Goal: Use online tool/utility: Use online tool/utility

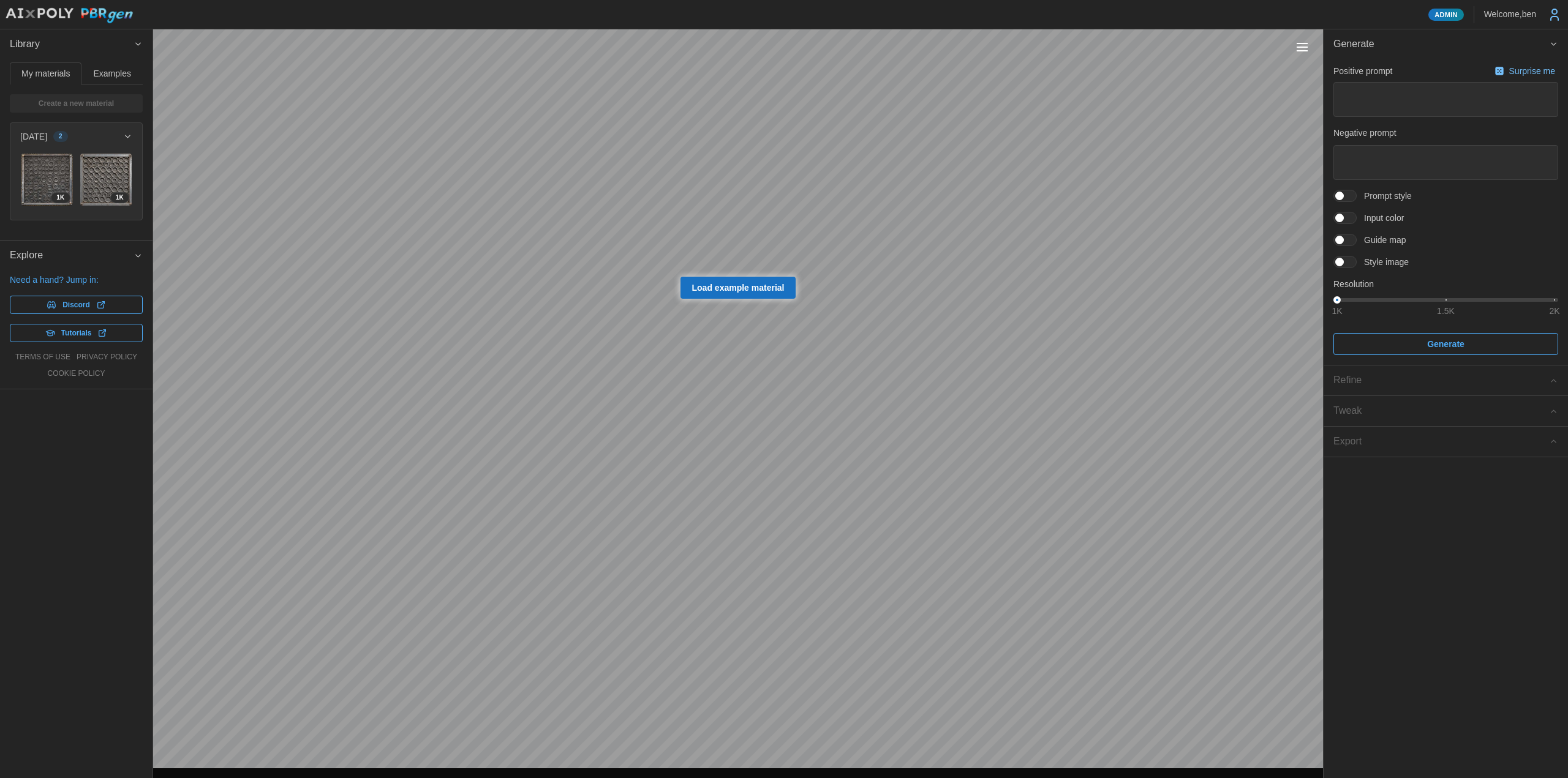
click at [114, 73] on span "Examples" at bounding box center [112, 73] width 37 height 9
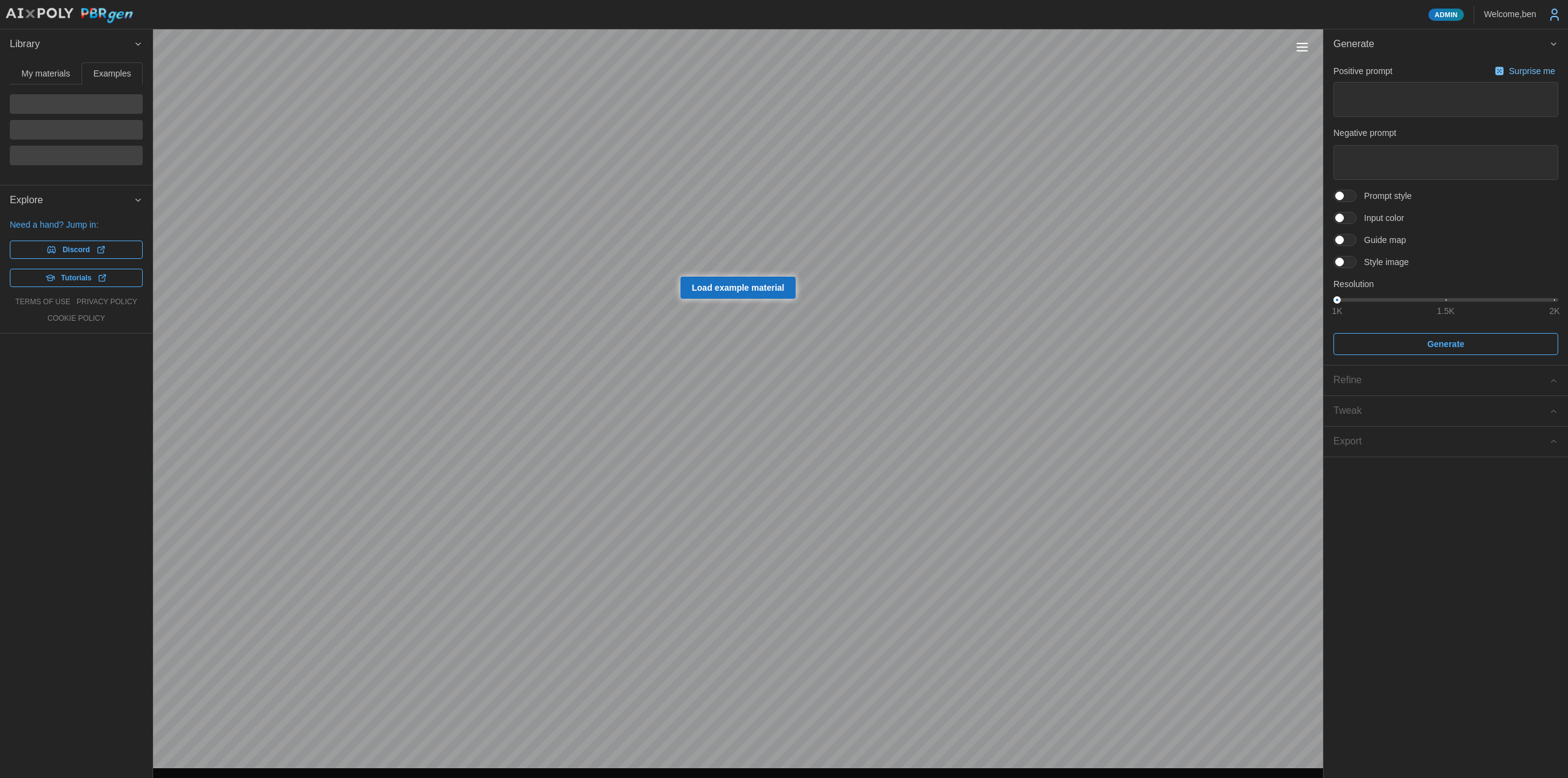
click at [68, 77] on span "My materials" at bounding box center [46, 73] width 49 height 9
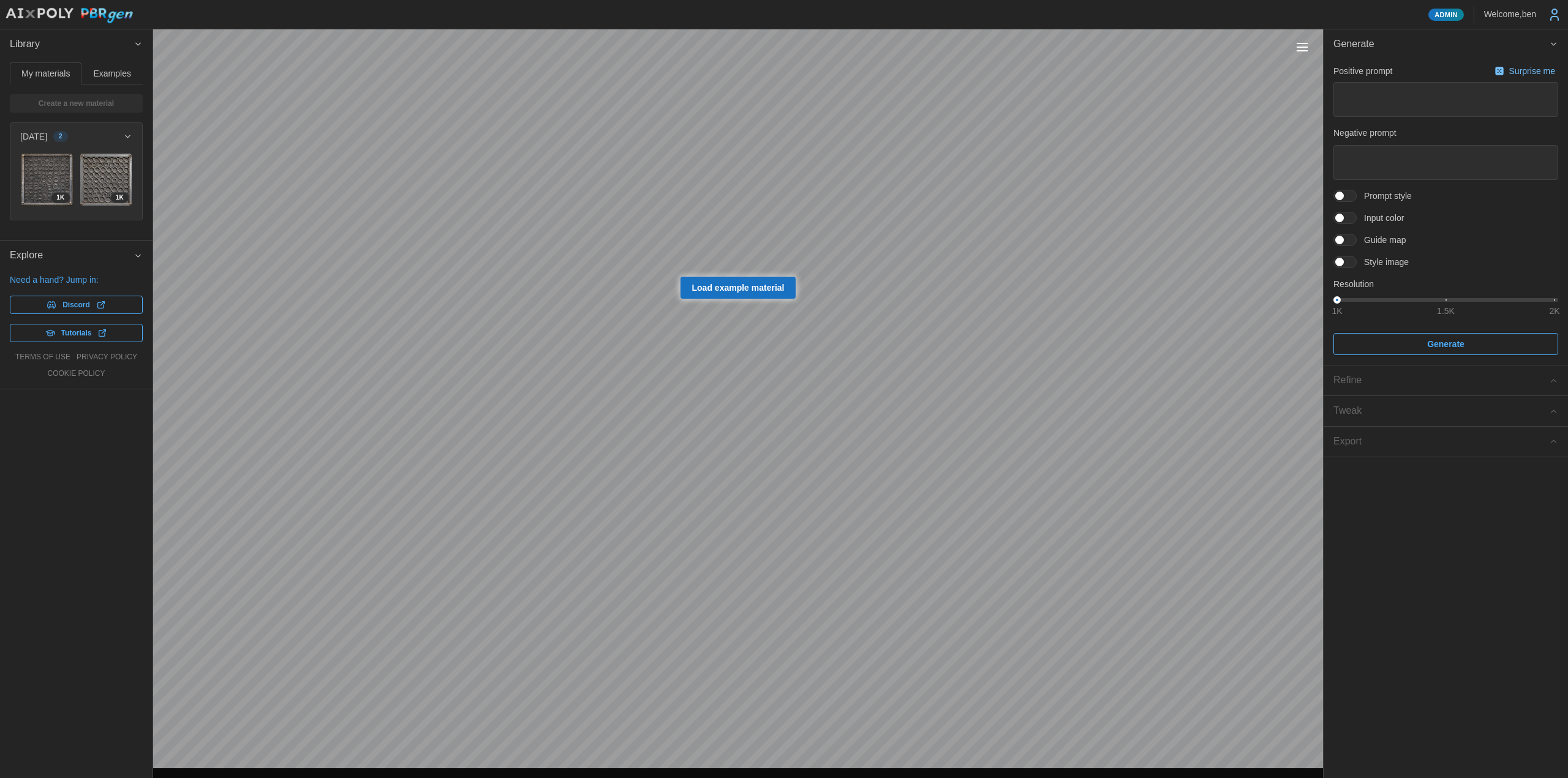
click at [133, 43] on span "Library" at bounding box center [71, 44] width 124 height 30
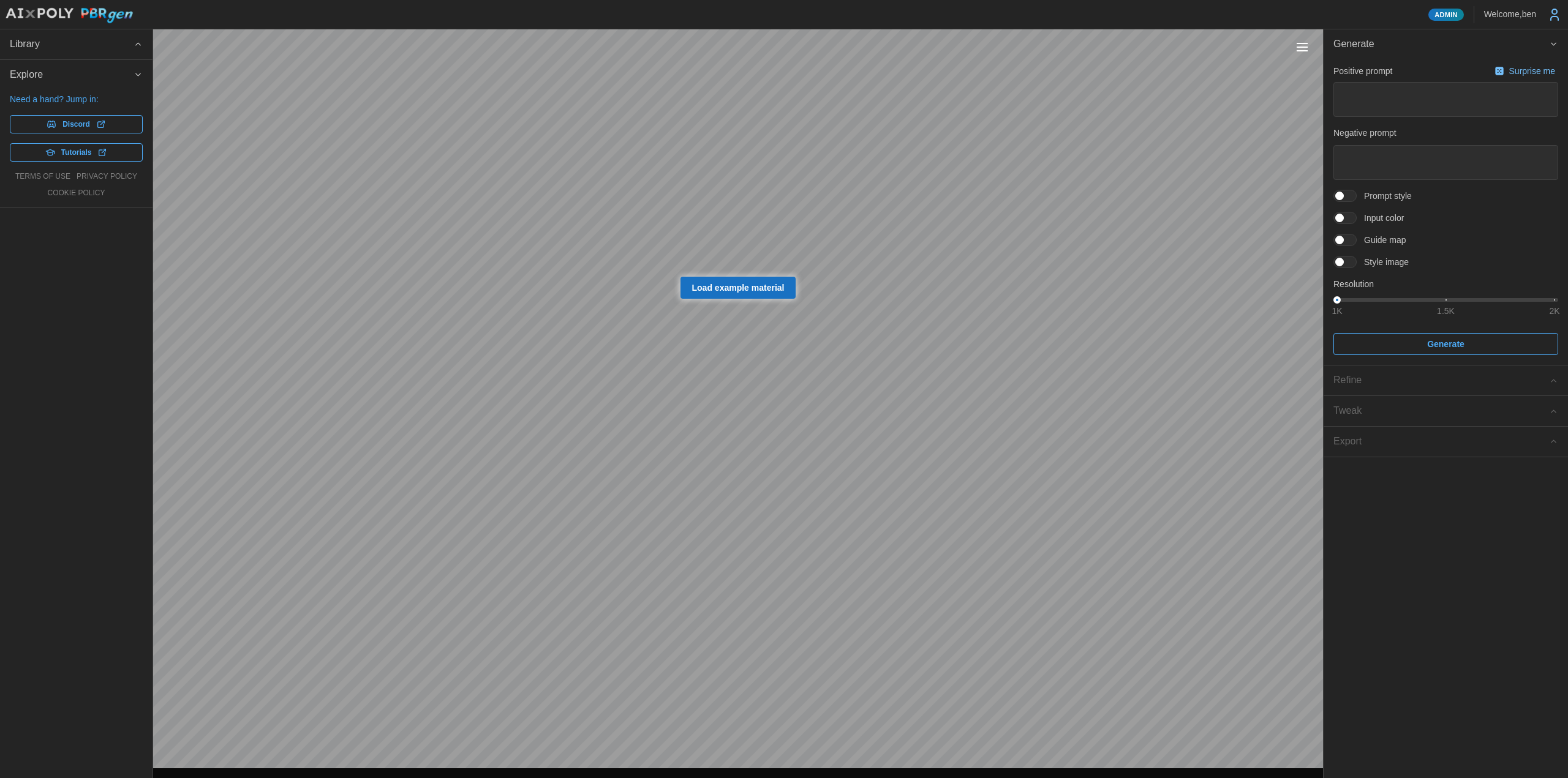
click at [133, 43] on span "Library" at bounding box center [71, 44] width 124 height 30
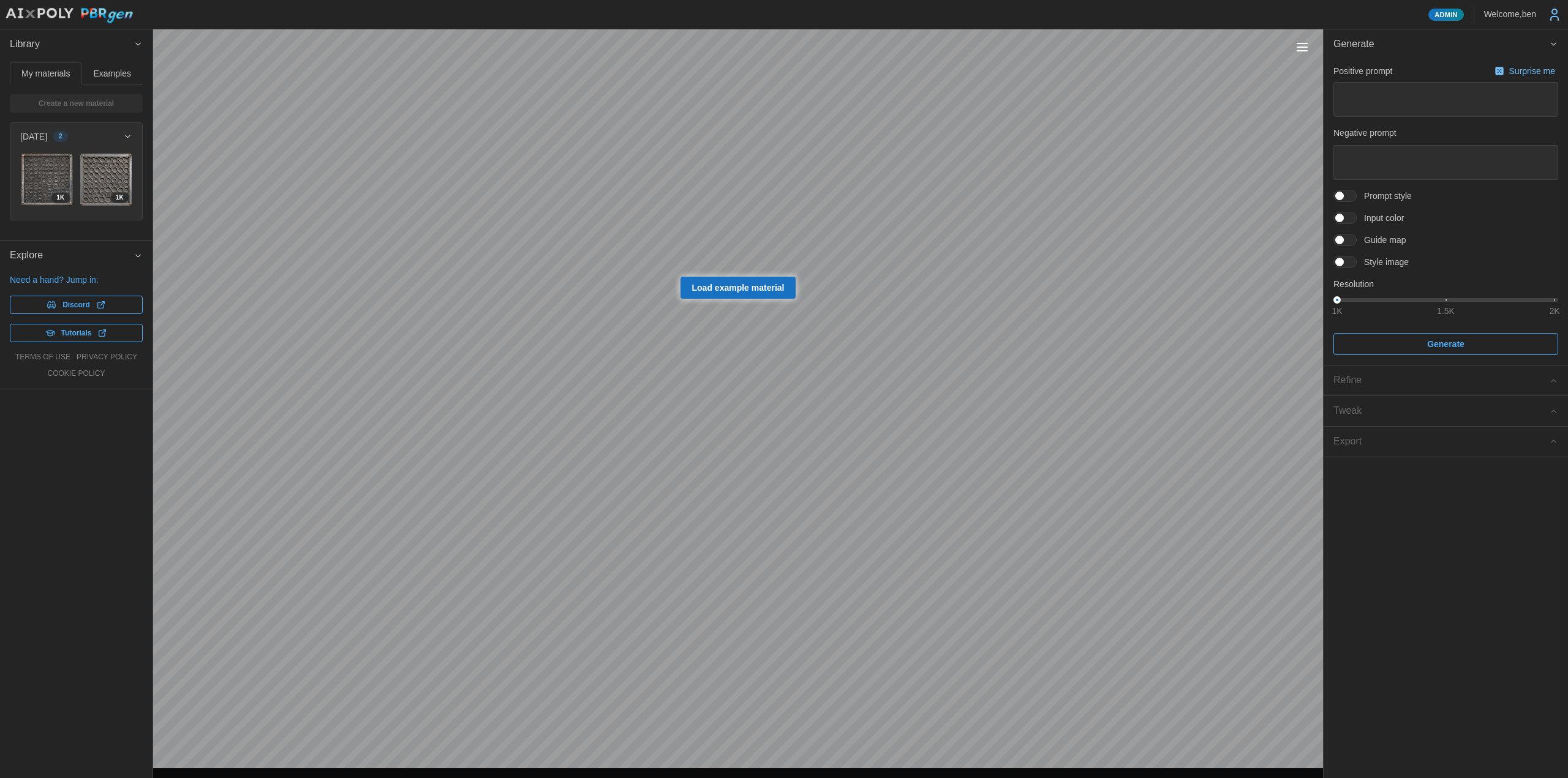
click at [1302, 49] on button "Toggle viewport controls" at bounding box center [1302, 47] width 17 height 17
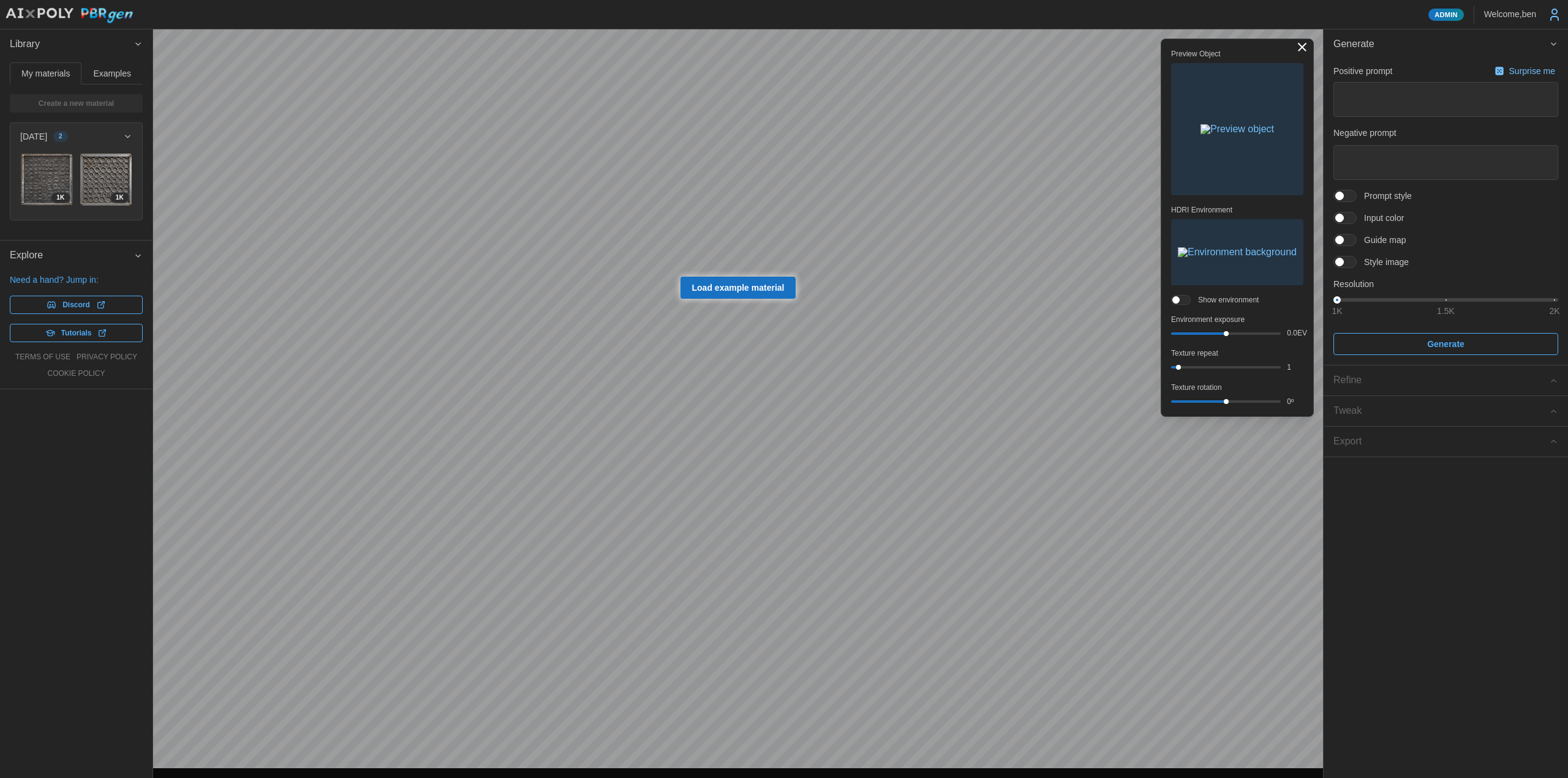
click at [1215, 124] on img "button" at bounding box center [1237, 129] width 73 height 10
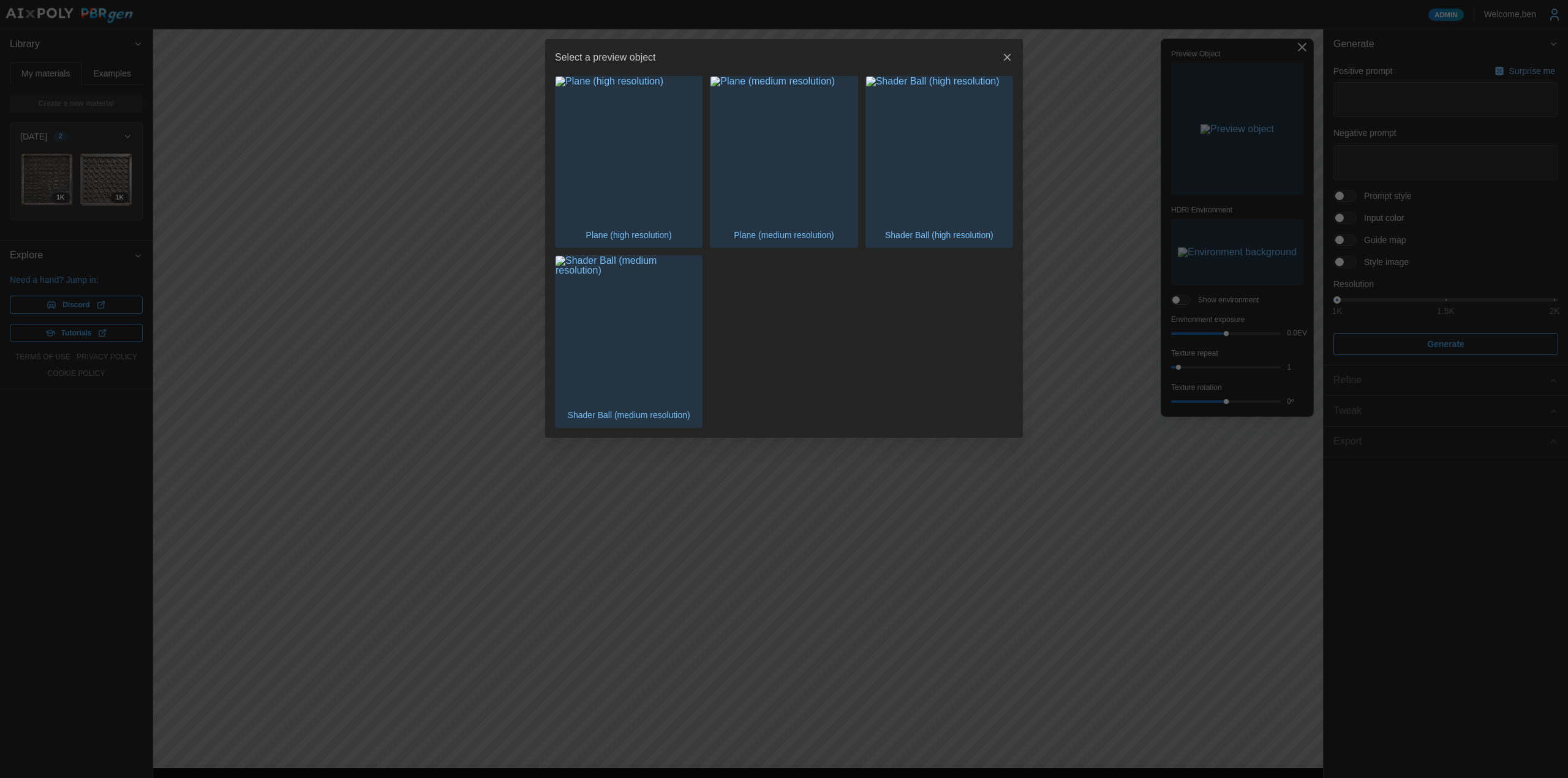
click at [617, 137] on img "button" at bounding box center [629, 150] width 146 height 146
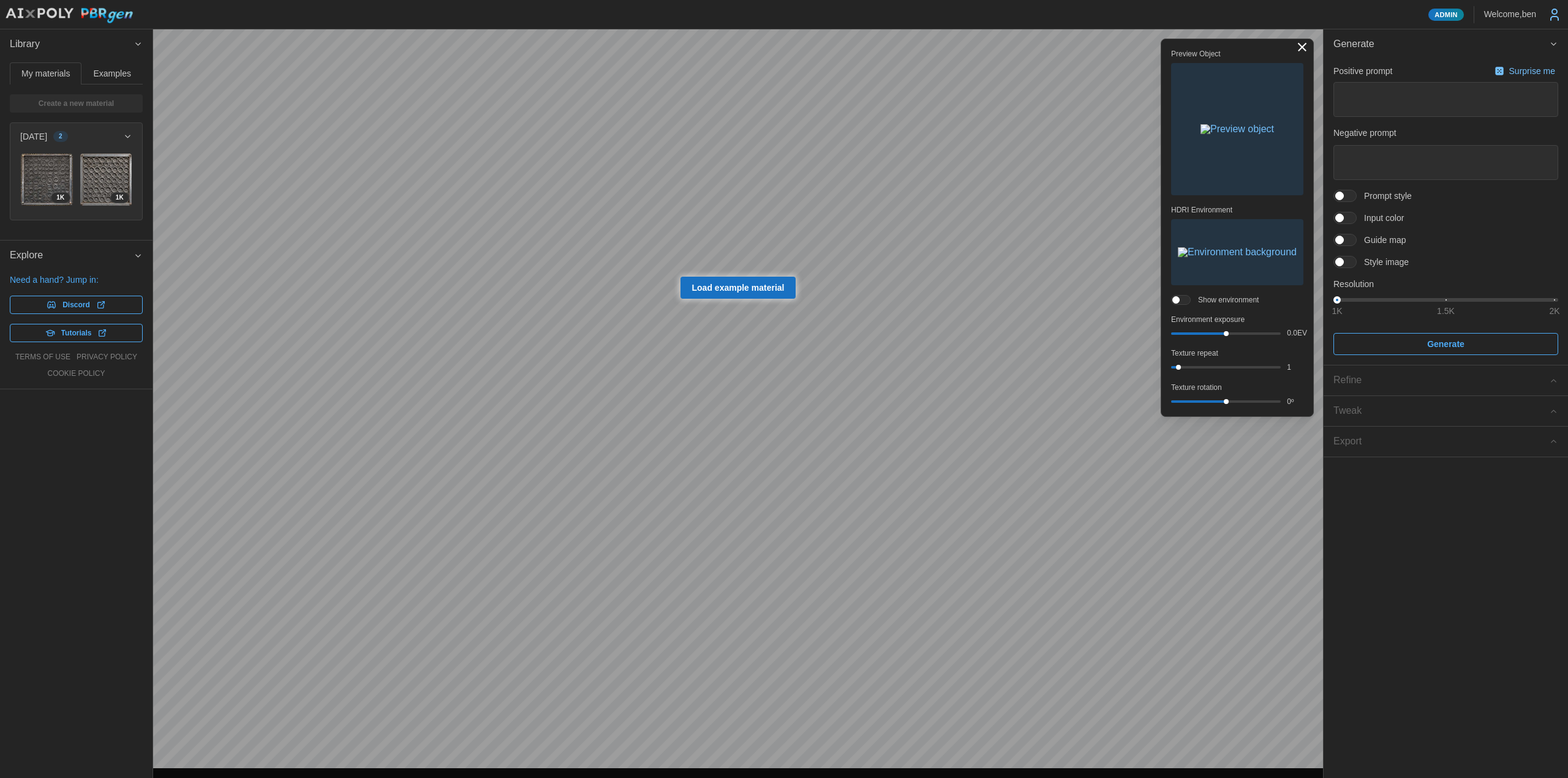
click at [100, 65] on button "Examples" at bounding box center [112, 73] width 61 height 22
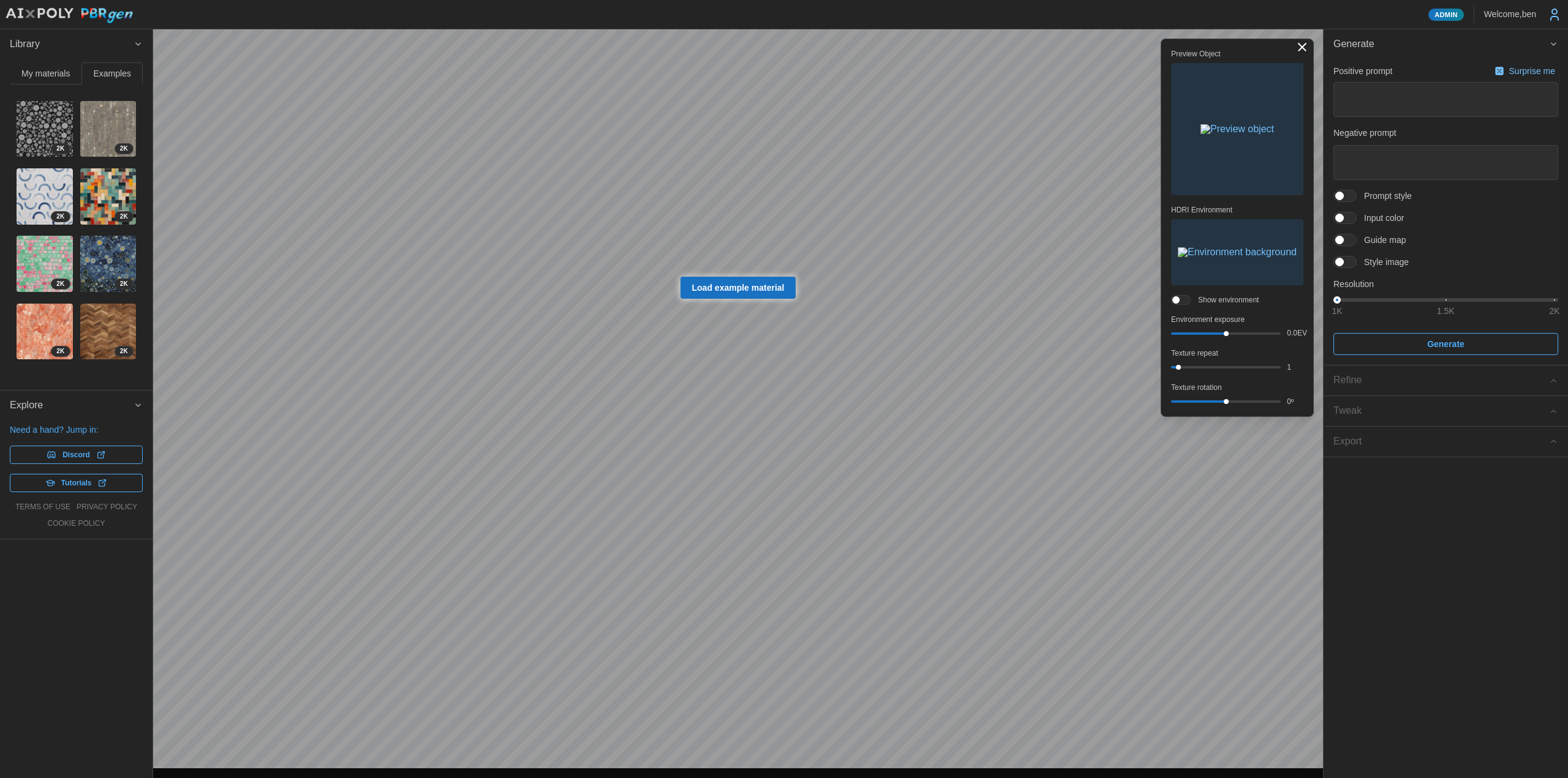
click at [112, 194] on img at bounding box center [108, 196] width 57 height 57
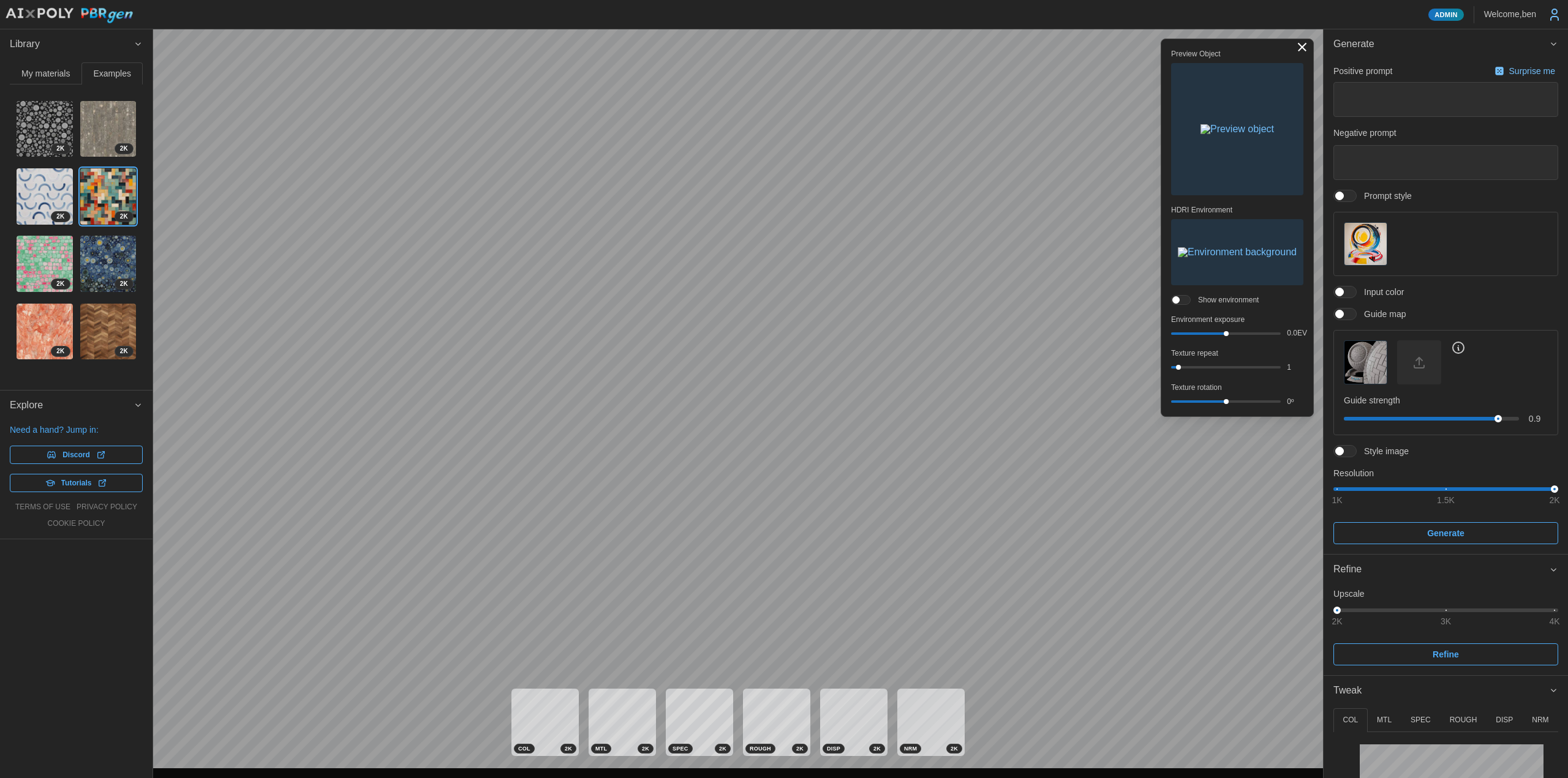
click at [46, 124] on img at bounding box center [44, 129] width 57 height 57
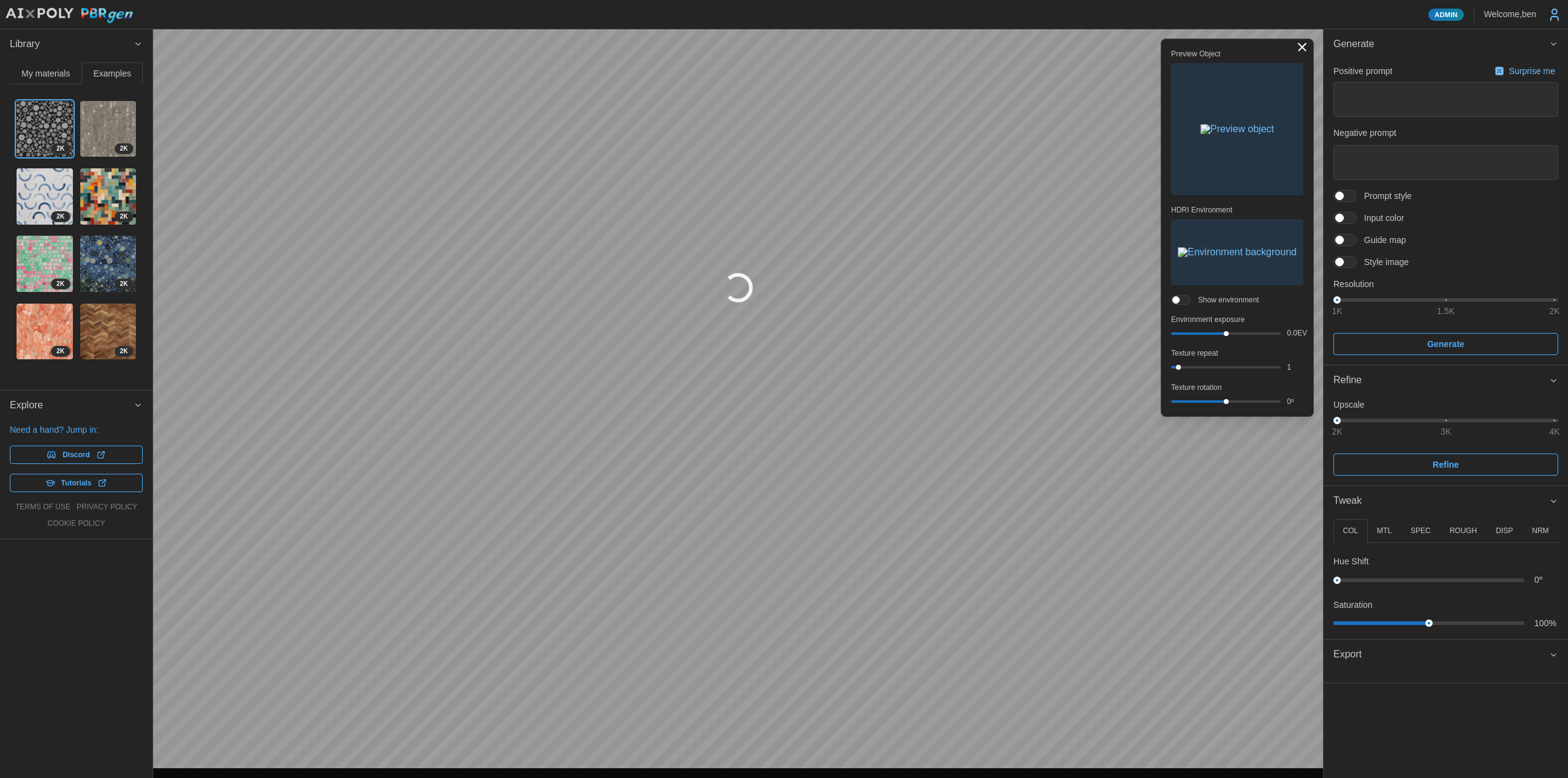
type textarea "*"
type textarea "**********"
type textarea "********"
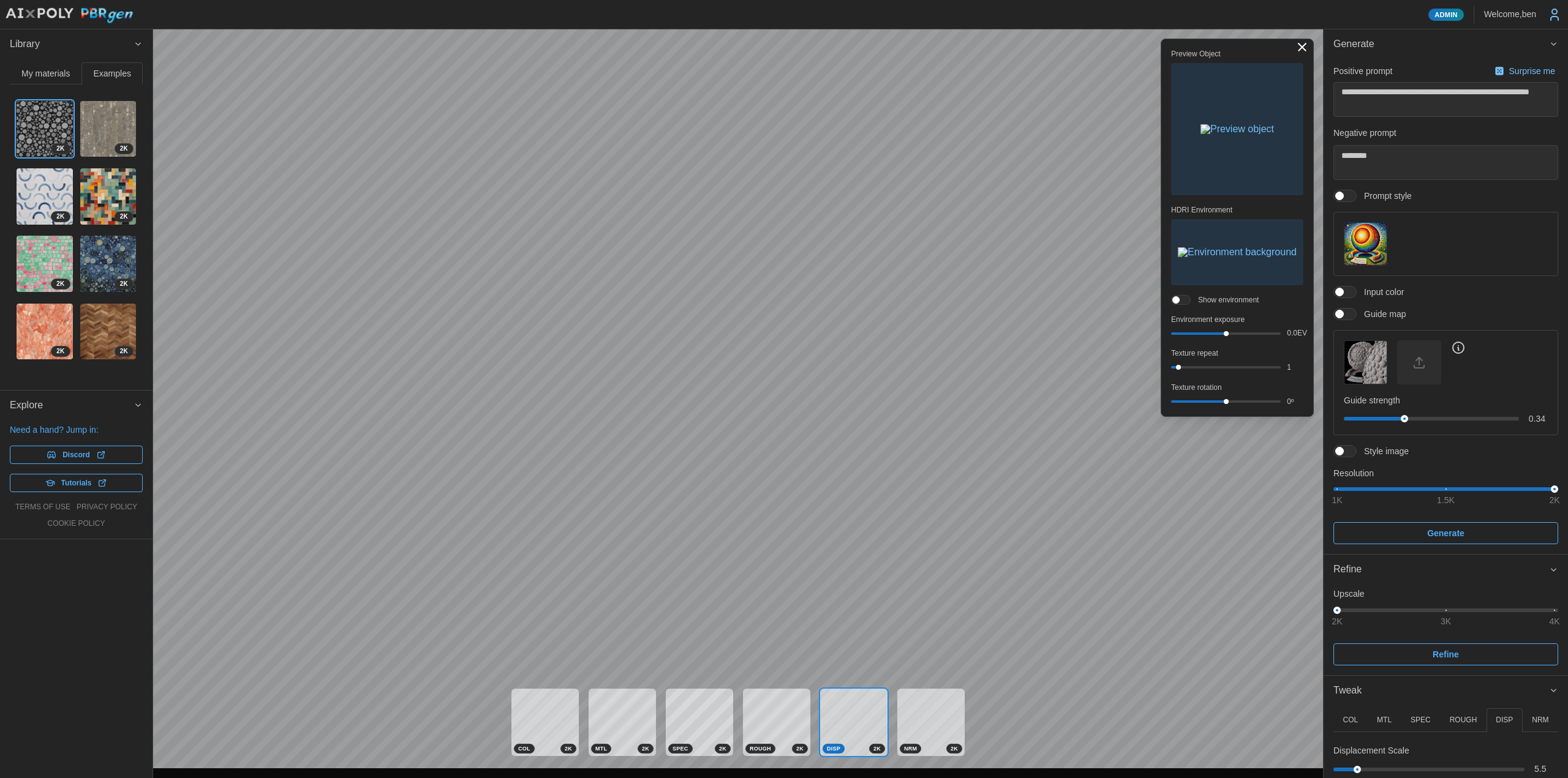
click at [44, 259] on img at bounding box center [44, 264] width 57 height 57
type textarea "*"
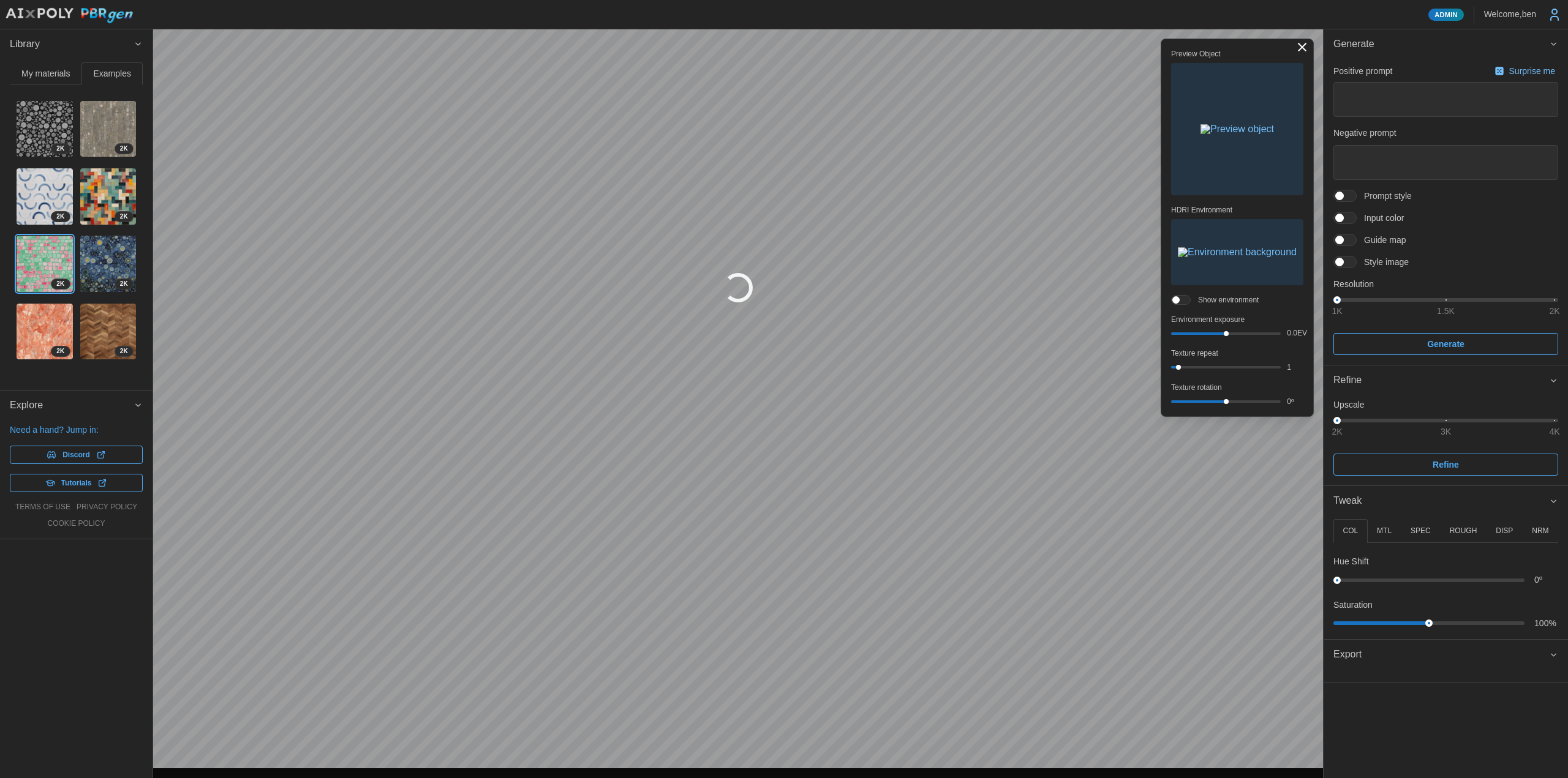
type textarea "*"
type textarea "**********"
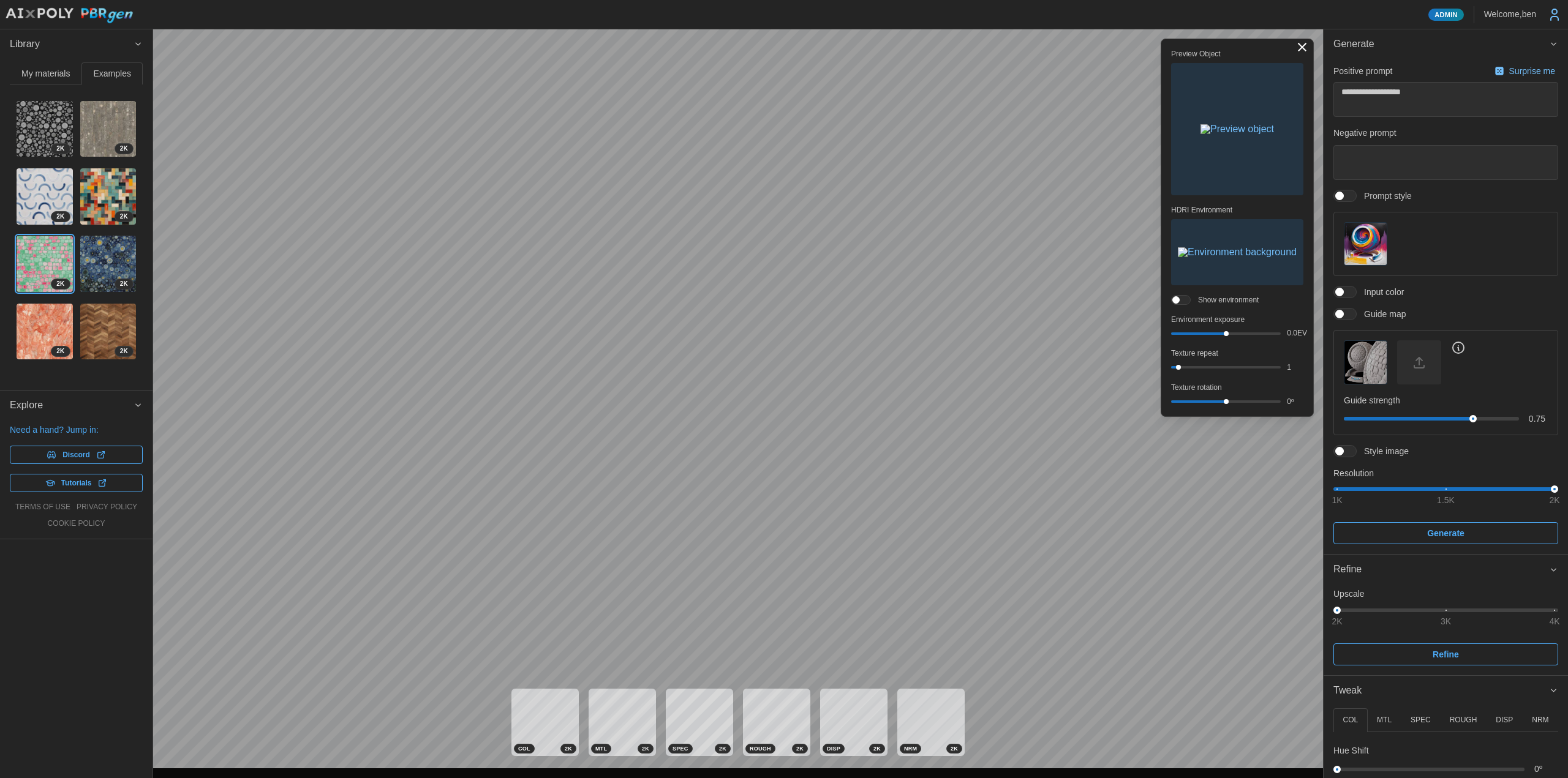
type textarea "*"
